Goal: Obtain resource: Obtain resource

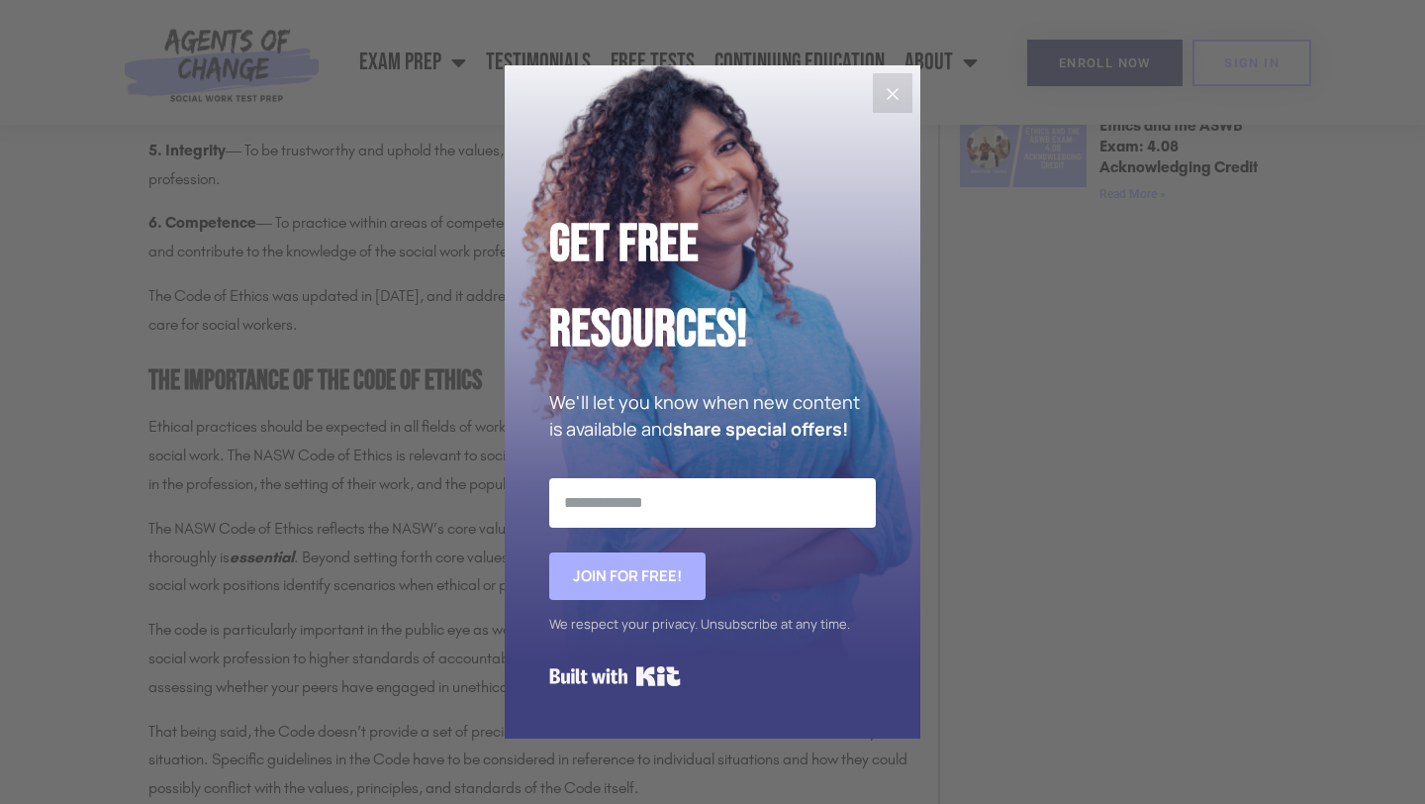
scroll to position [1682, 0]
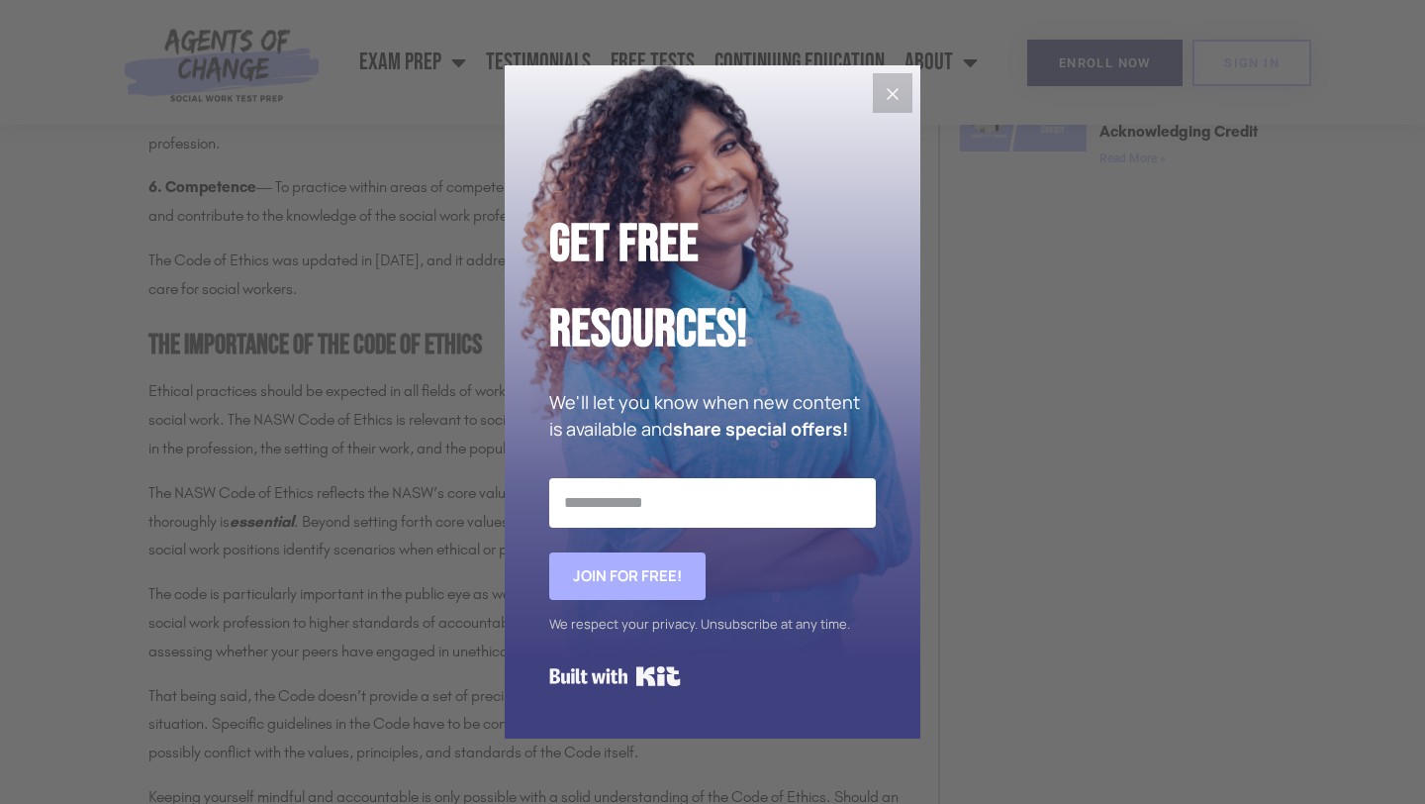
click at [882, 104] on icon "Close" at bounding box center [893, 94] width 24 height 24
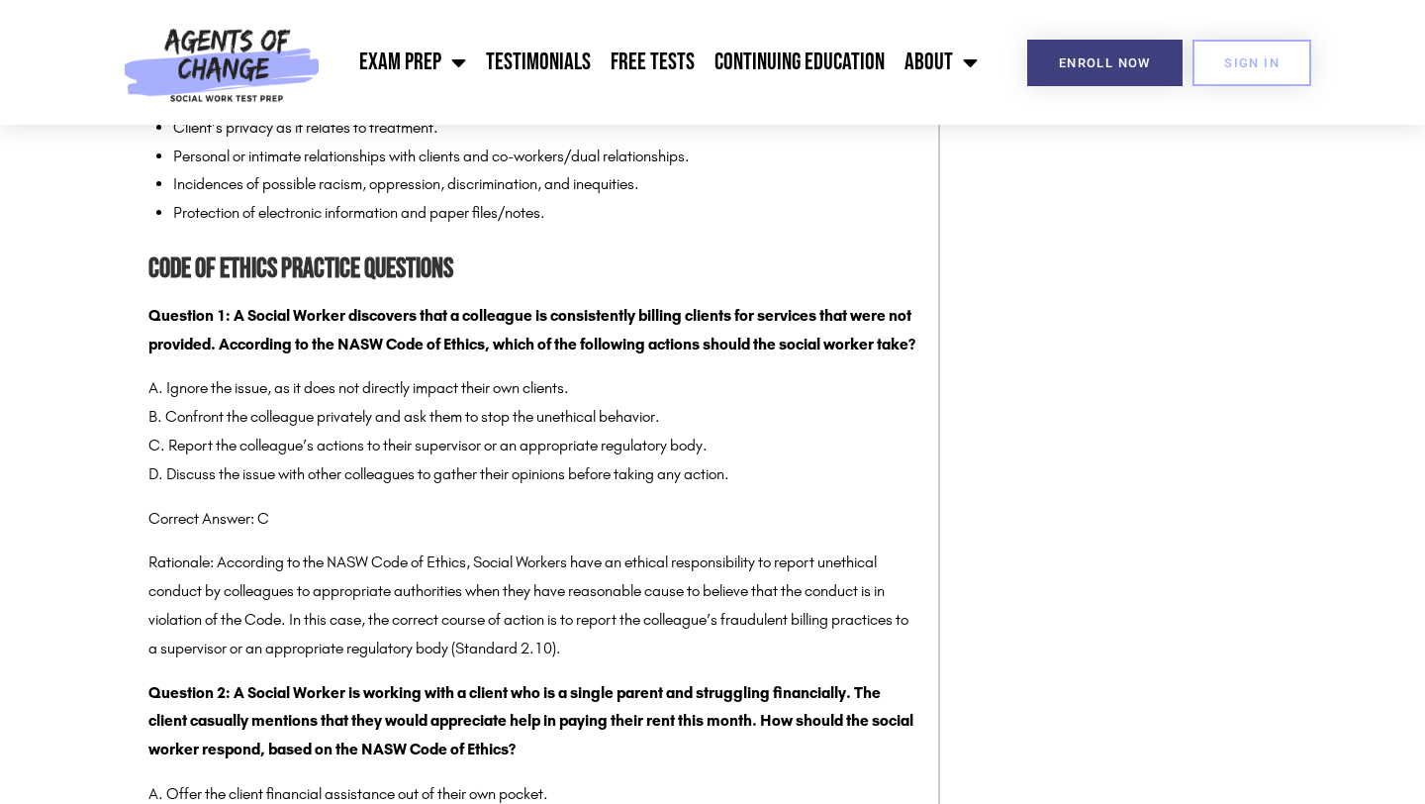
scroll to position [3211, 0]
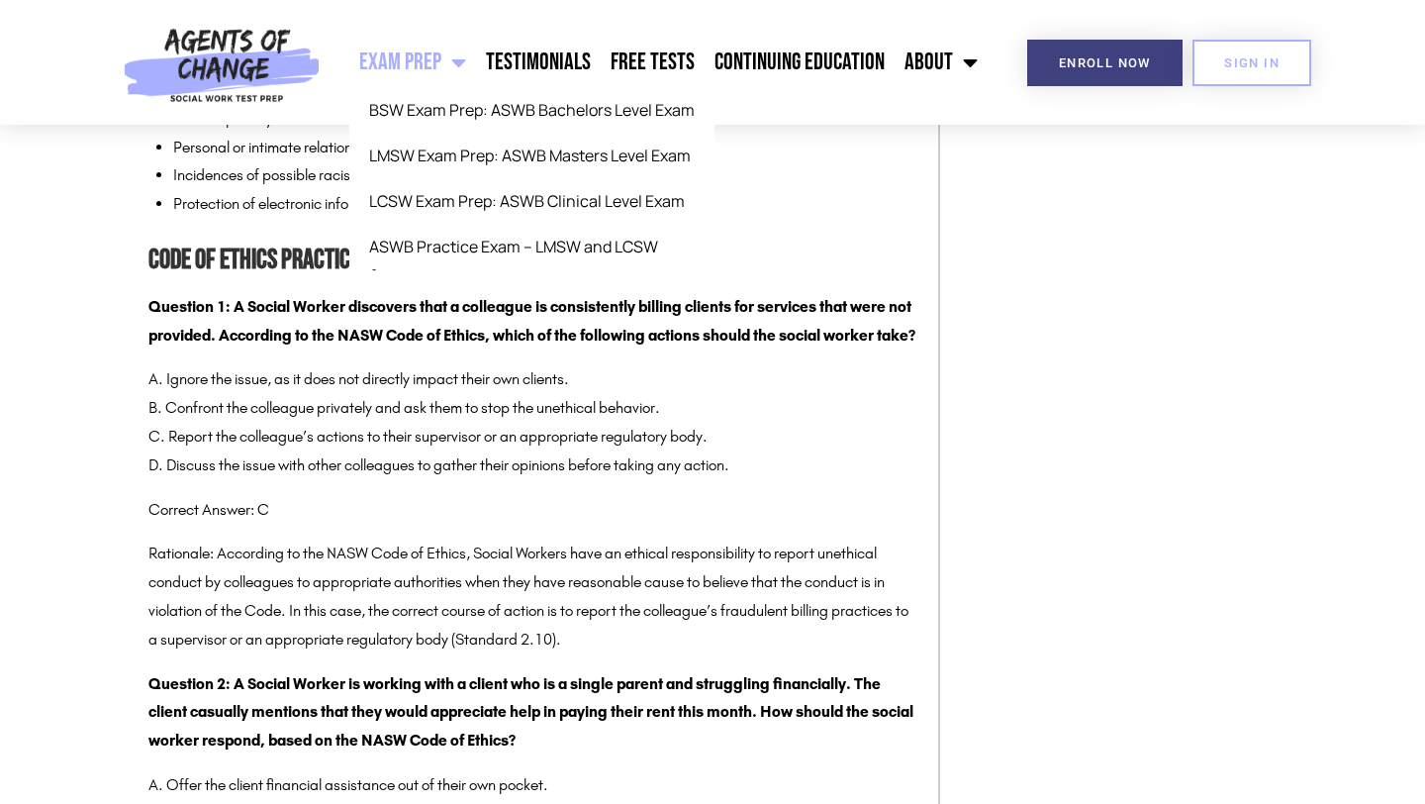
click at [420, 55] on link "Exam Prep" at bounding box center [412, 62] width 127 height 49
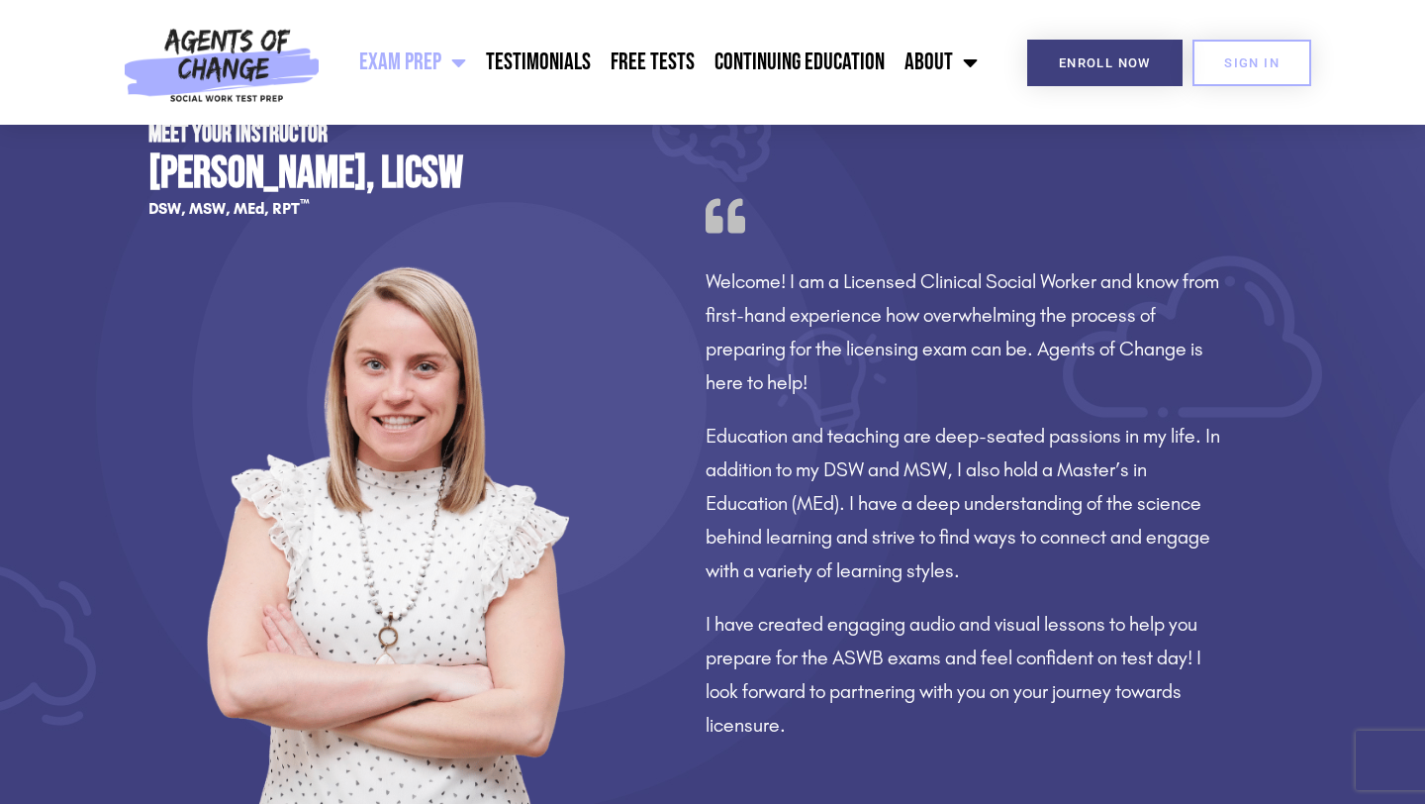
scroll to position [1670, 0]
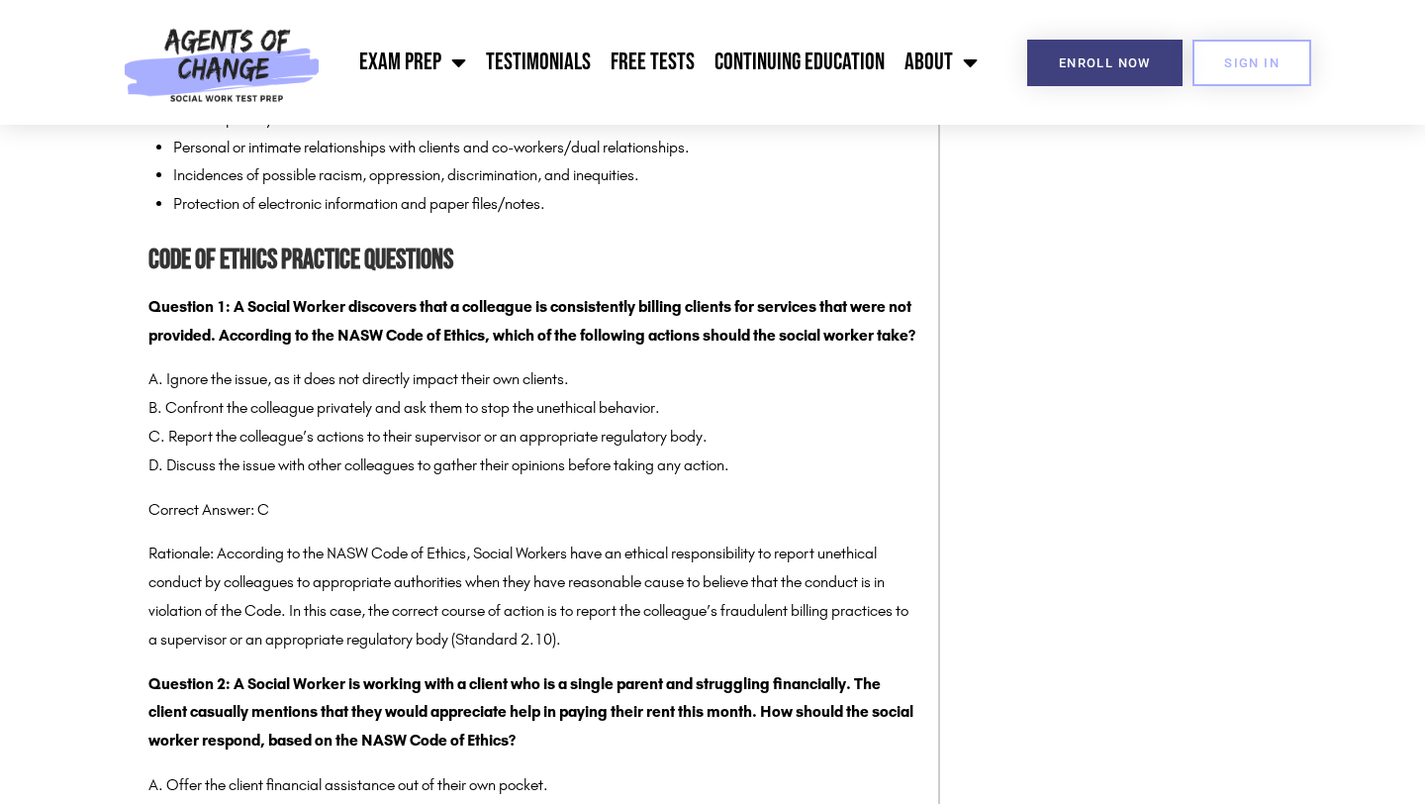
scroll to position [3212, 0]
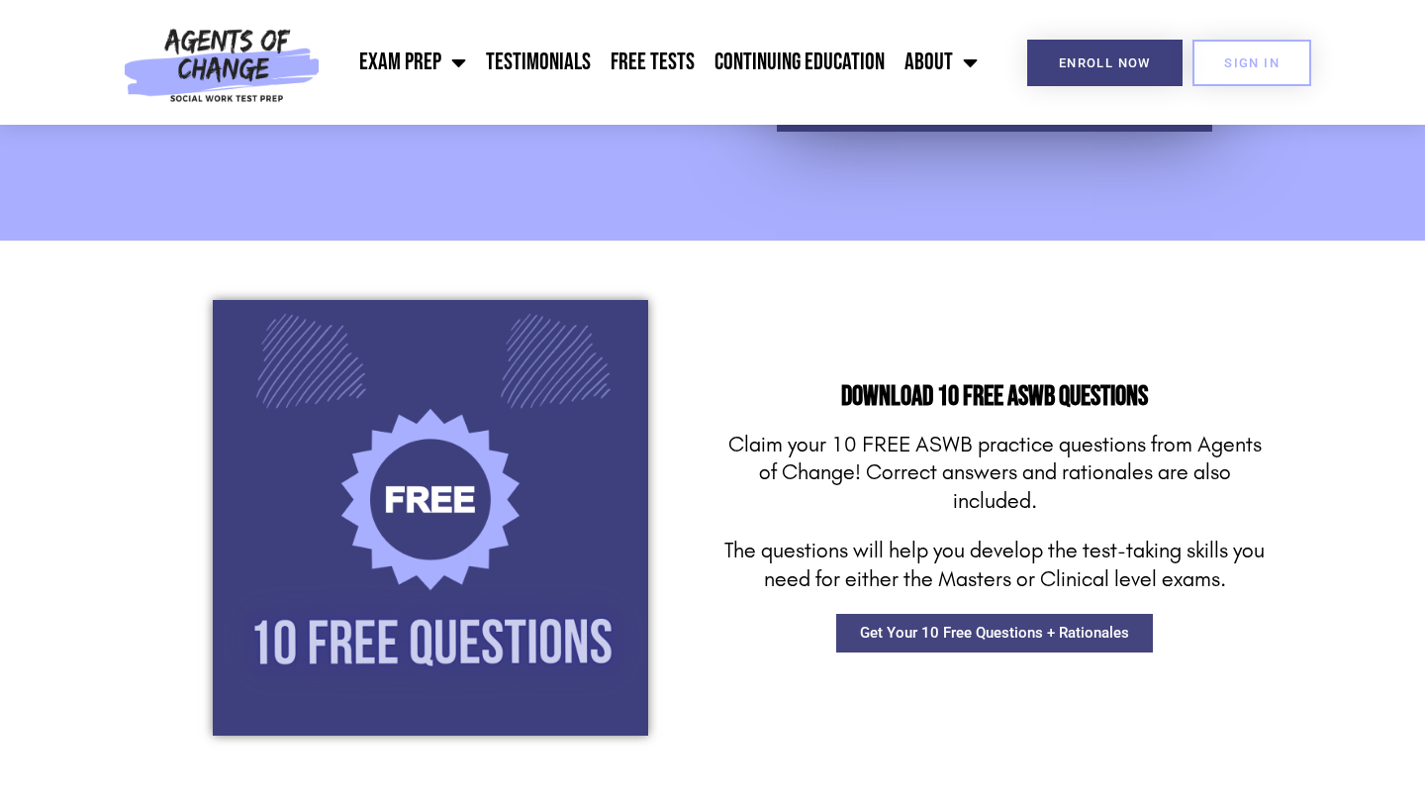
scroll to position [1484, 0]
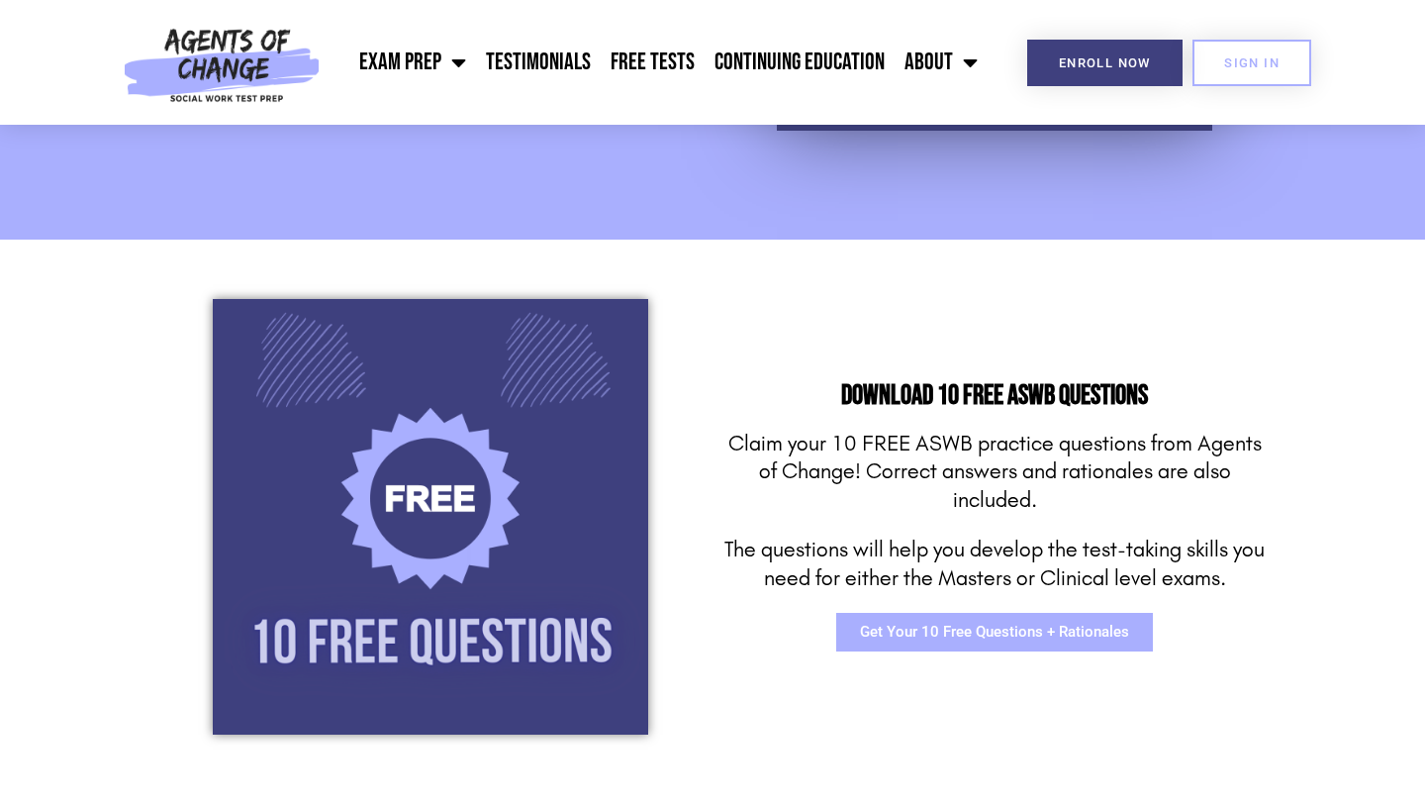
click at [948, 634] on span "Get Your 10 Free Questions + Rationales" at bounding box center [994, 632] width 269 height 15
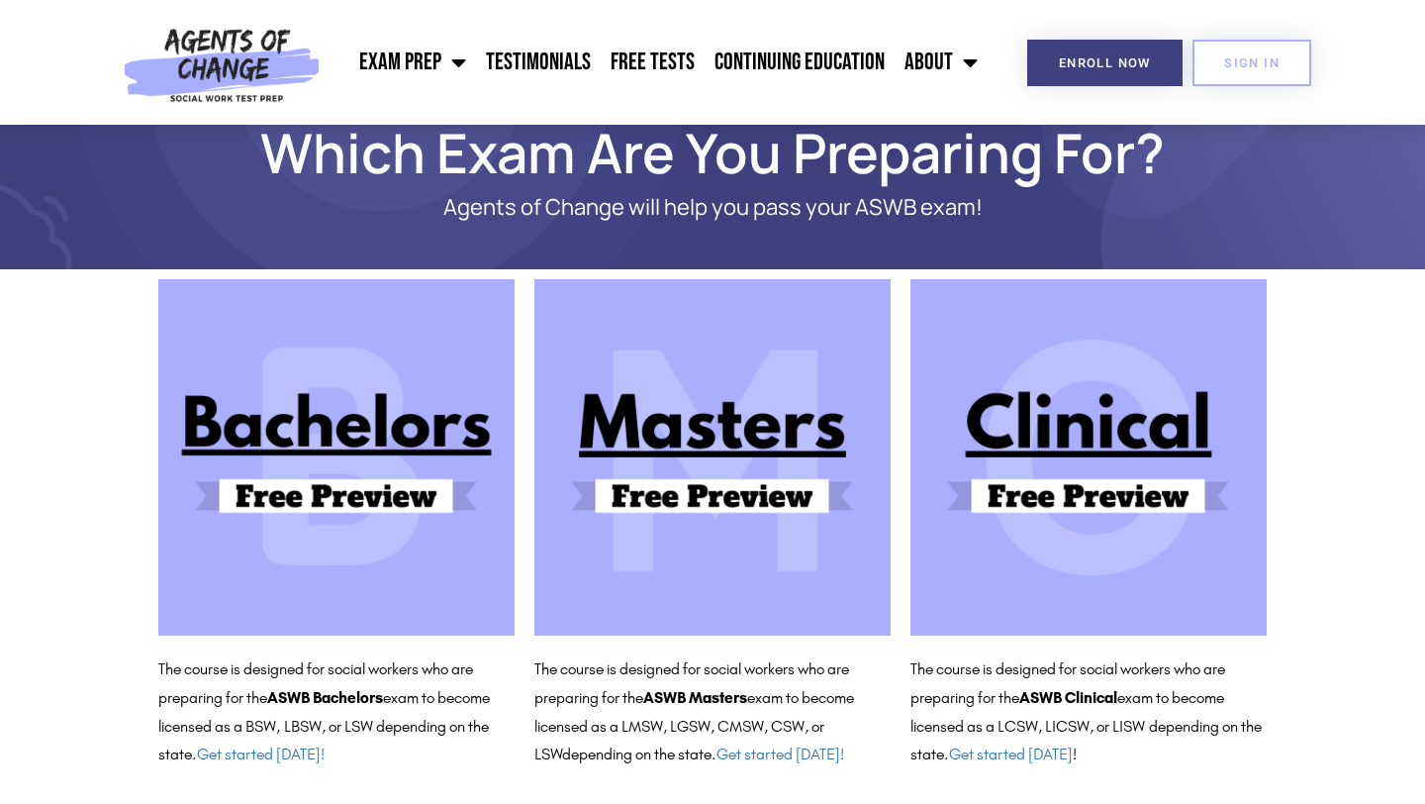
scroll to position [70, 0]
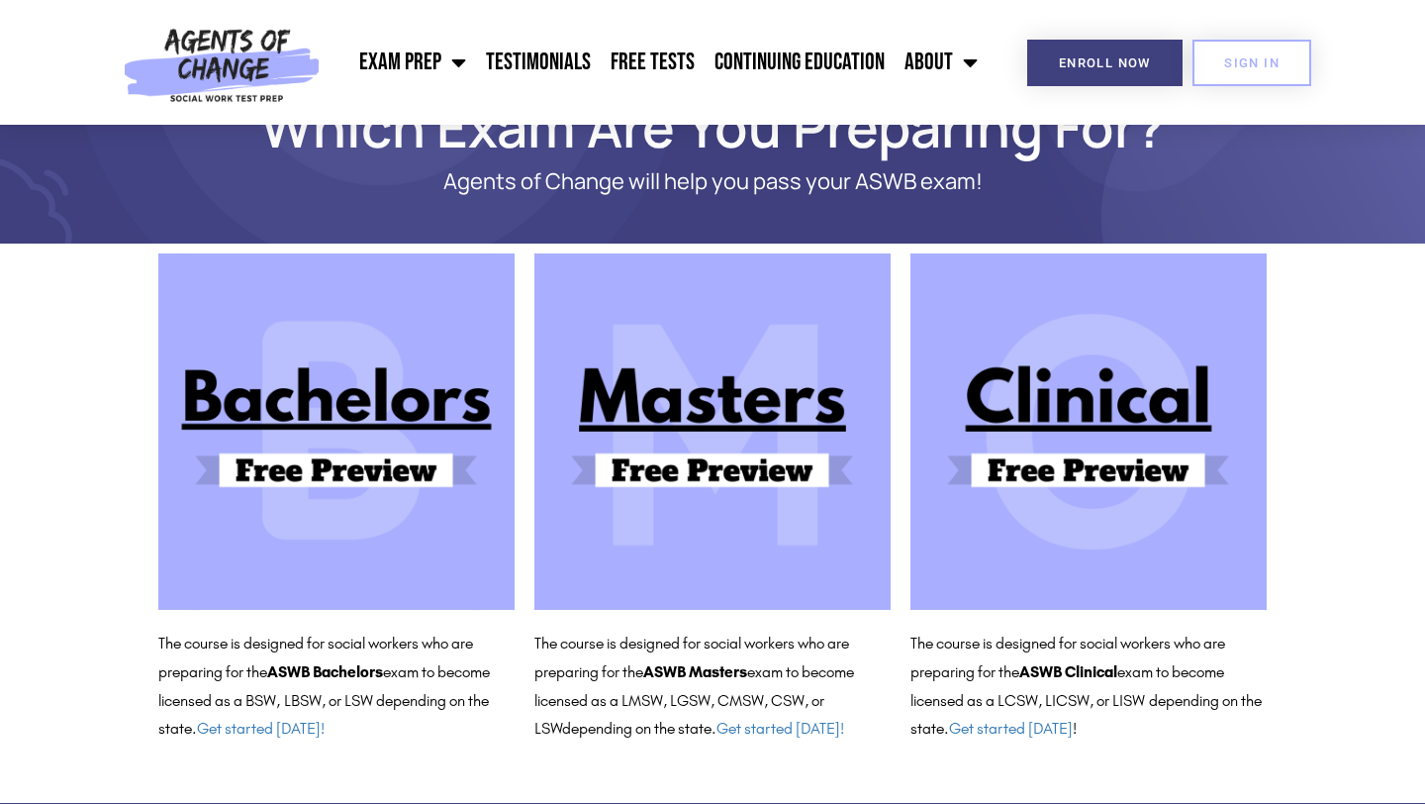
click at [338, 424] on img at bounding box center [336, 431] width 356 height 356
